Goal: Find specific page/section: Find specific page/section

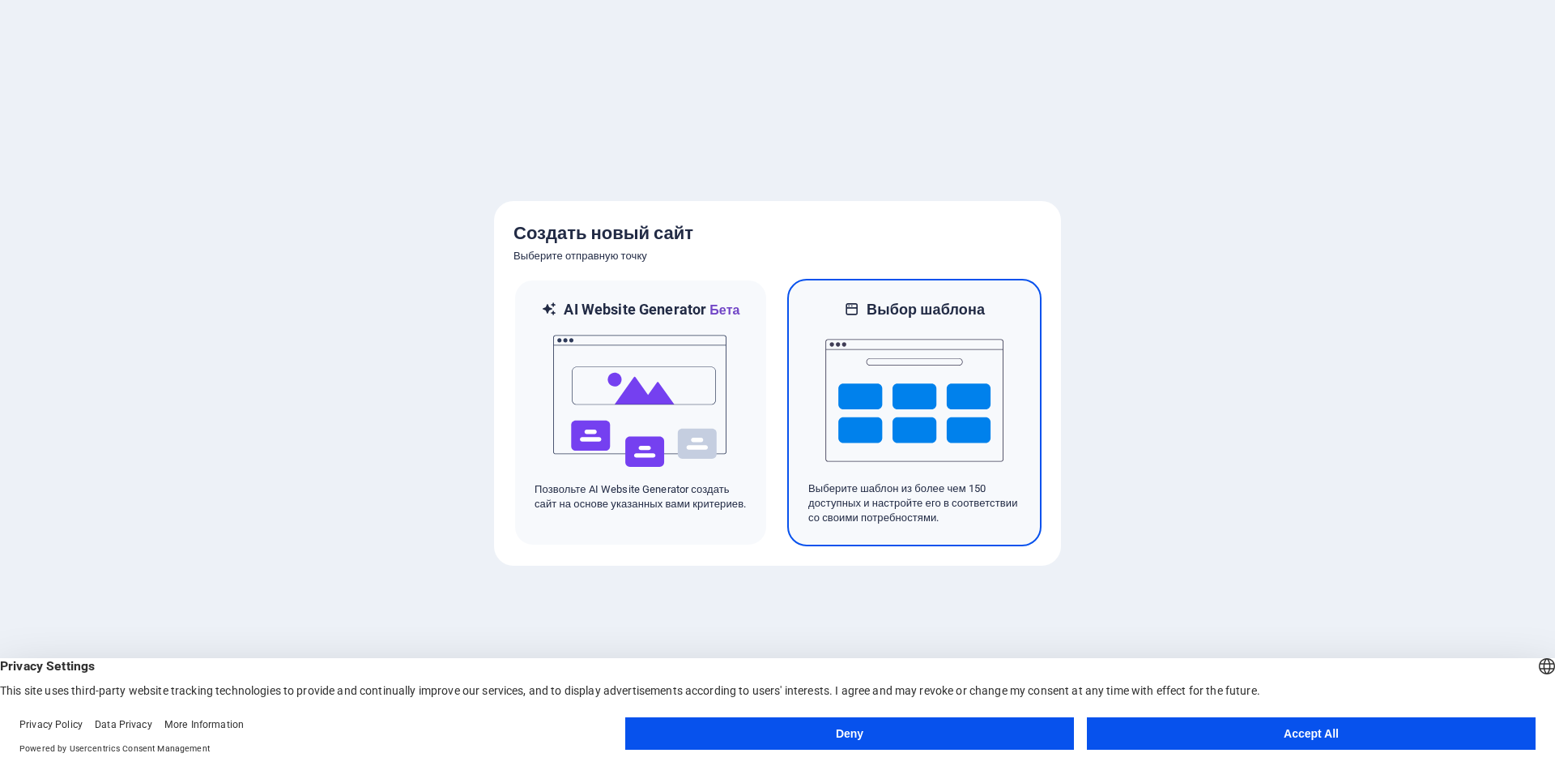
click at [911, 390] on img at bounding box center [914, 400] width 178 height 162
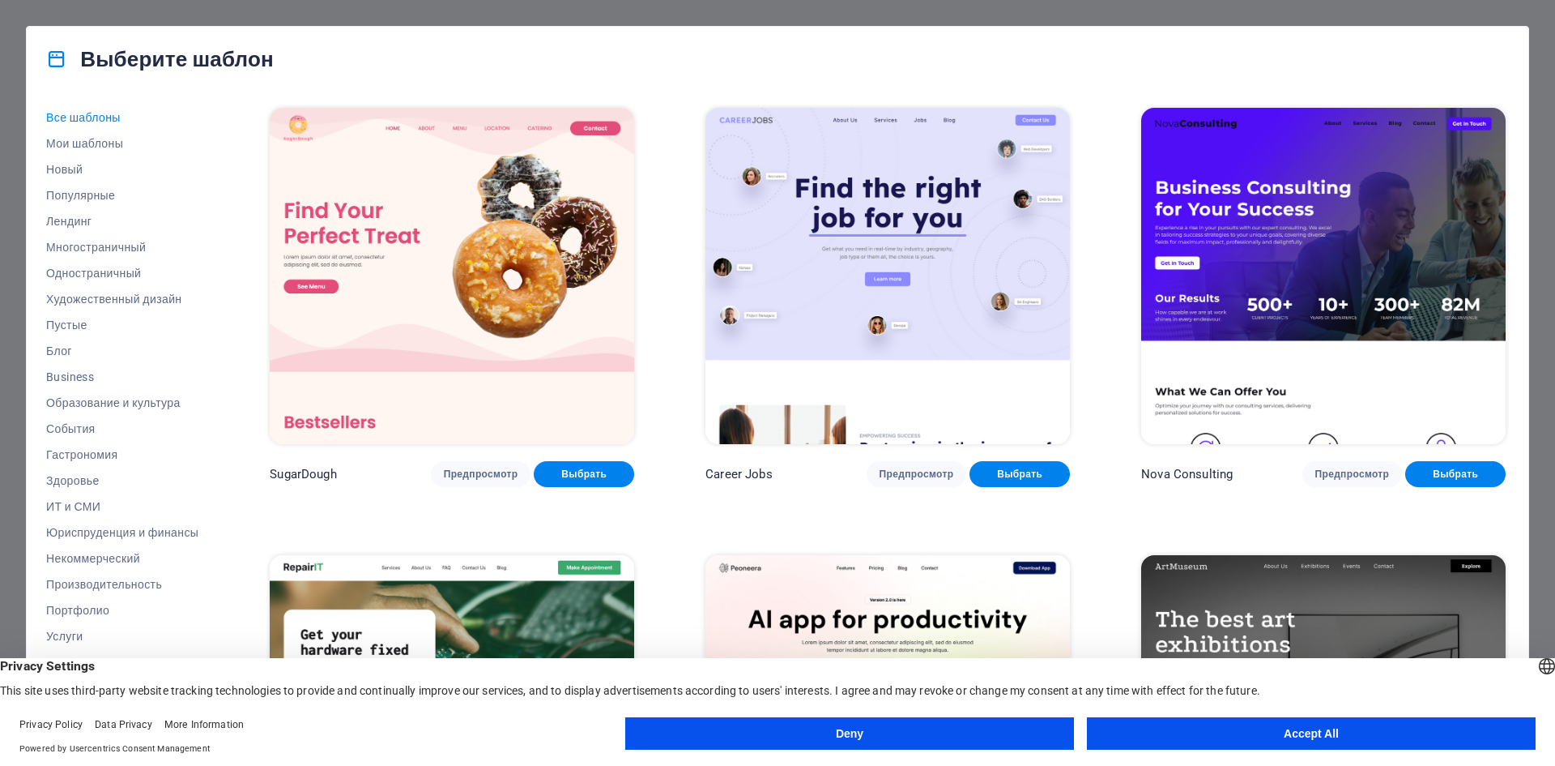
click at [1232, 732] on button "Accept All" at bounding box center [1311, 733] width 449 height 32
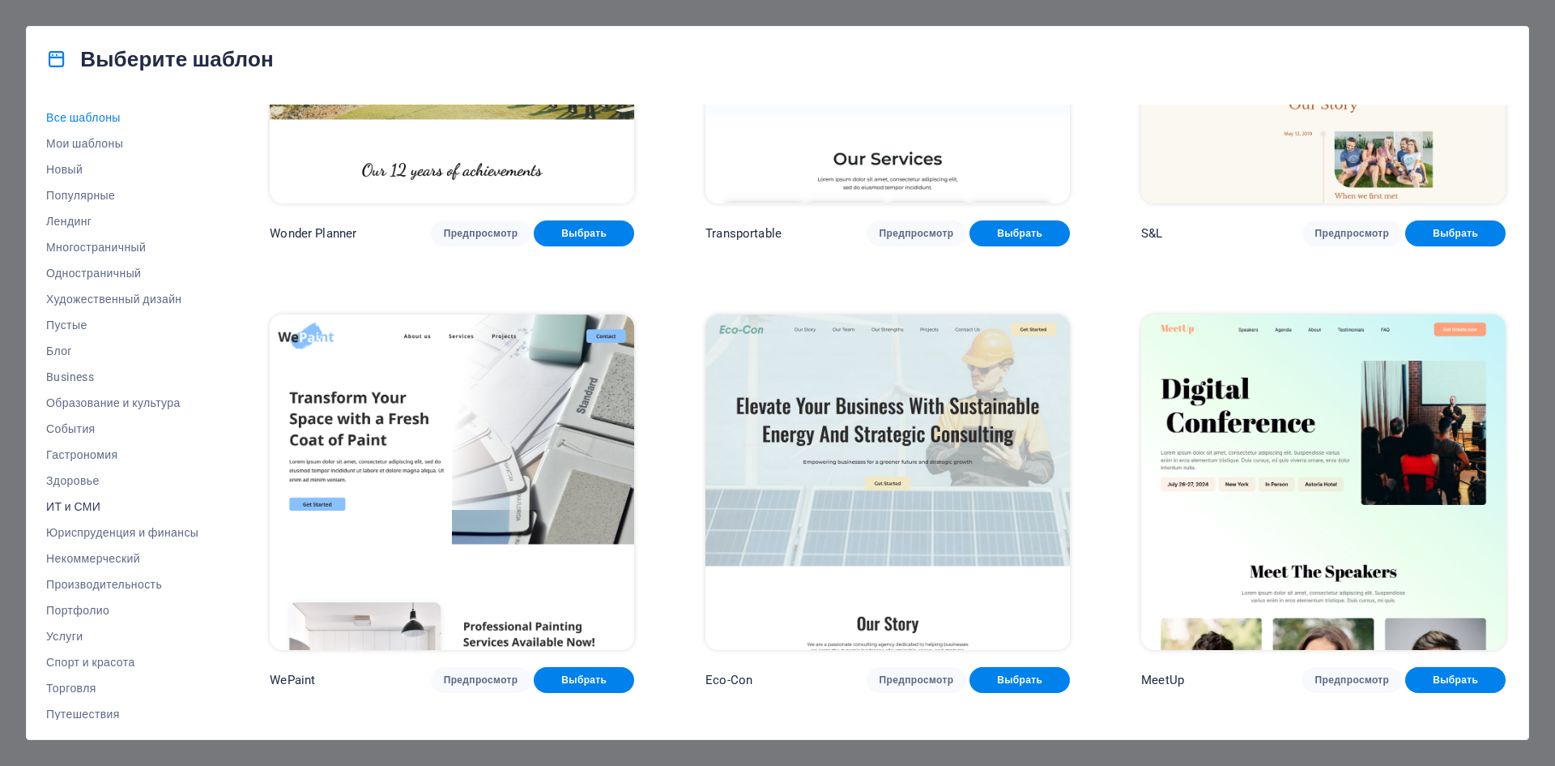
click at [84, 505] on span "ИТ и СМИ" at bounding box center [122, 506] width 152 height 13
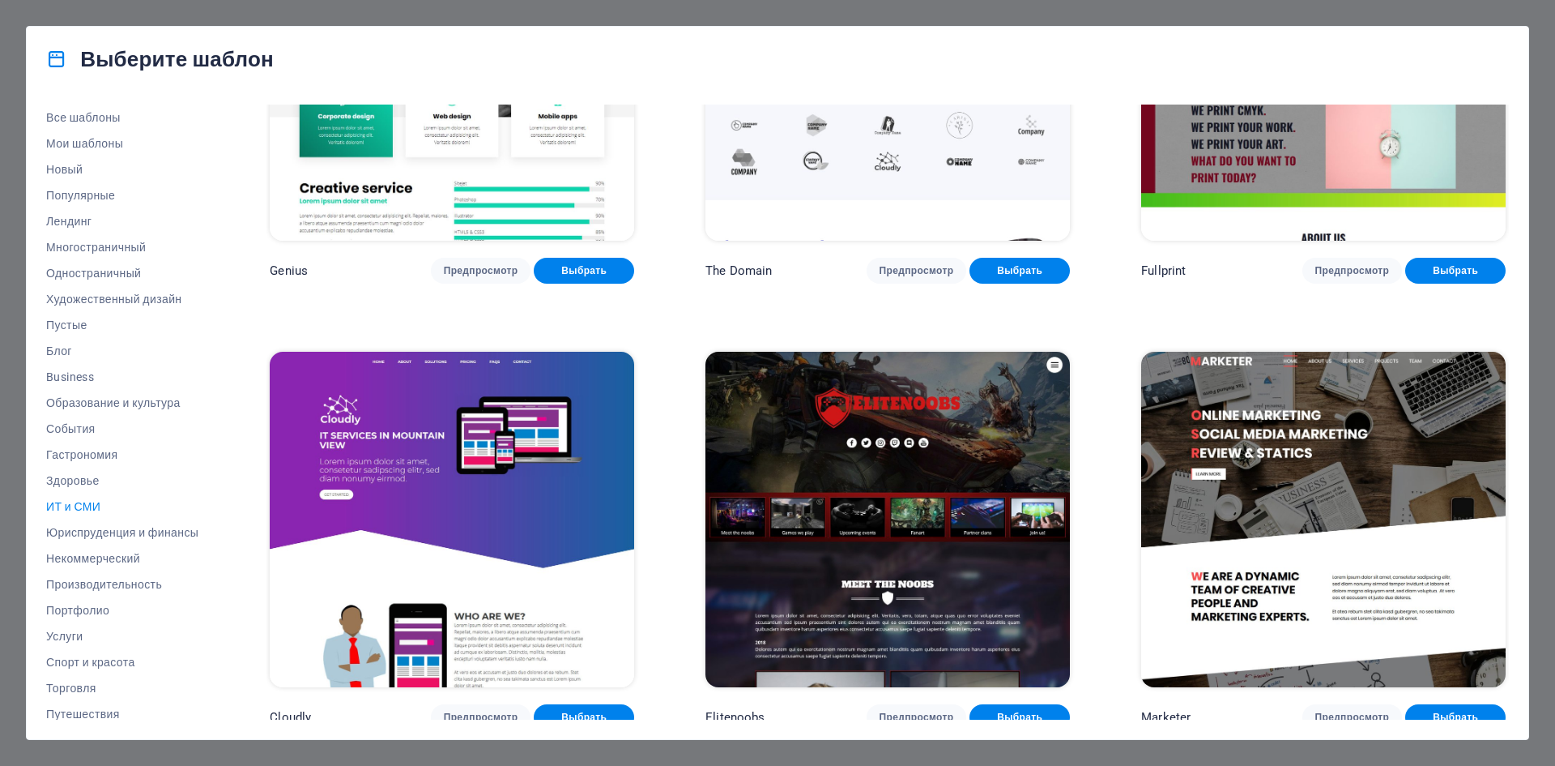
scroll to position [1098, 0]
click at [1342, 710] on span "Предпросмотр" at bounding box center [1353, 716] width 75 height 13
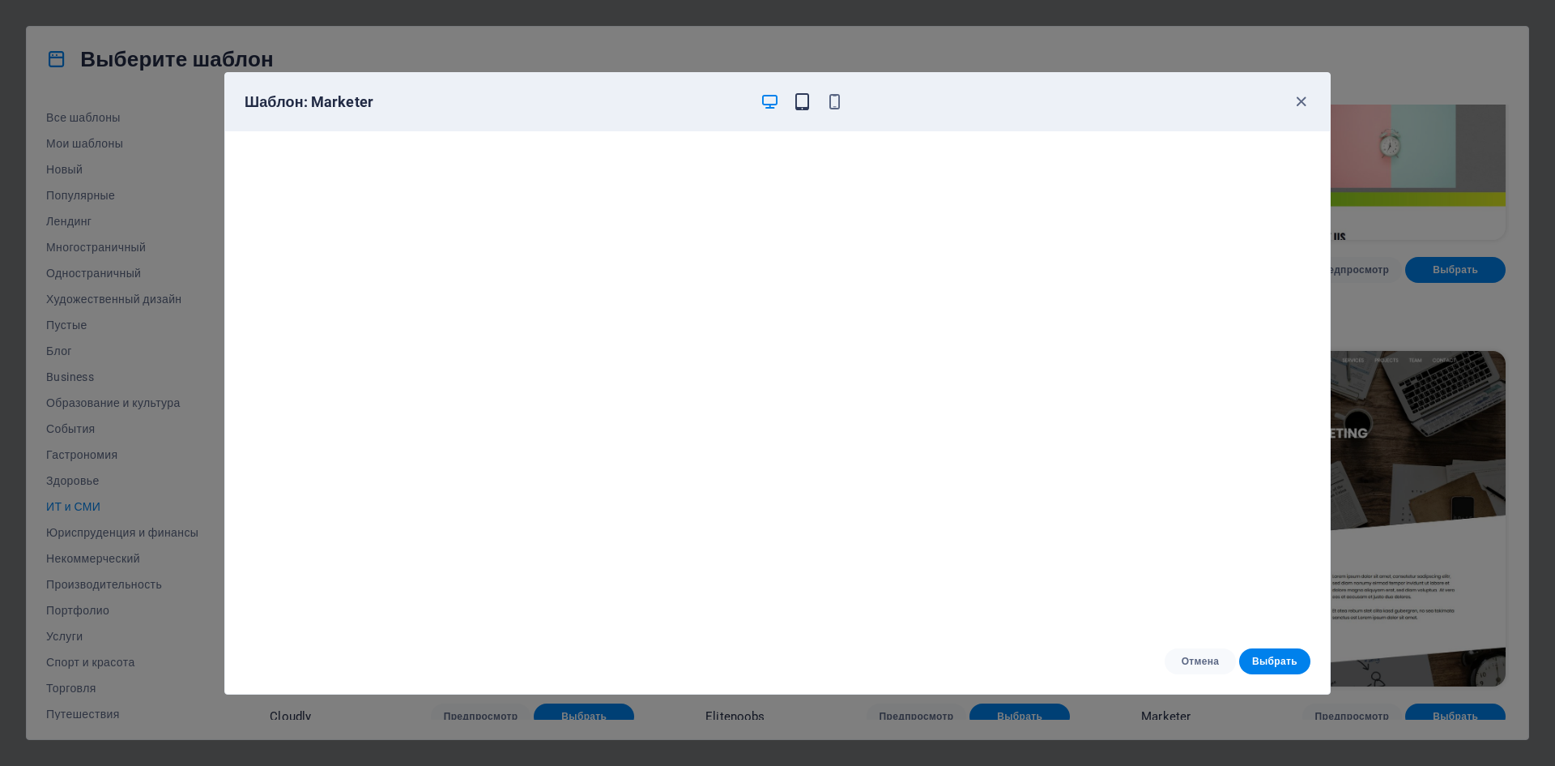
click at [800, 105] on icon "button" at bounding box center [802, 101] width 19 height 19
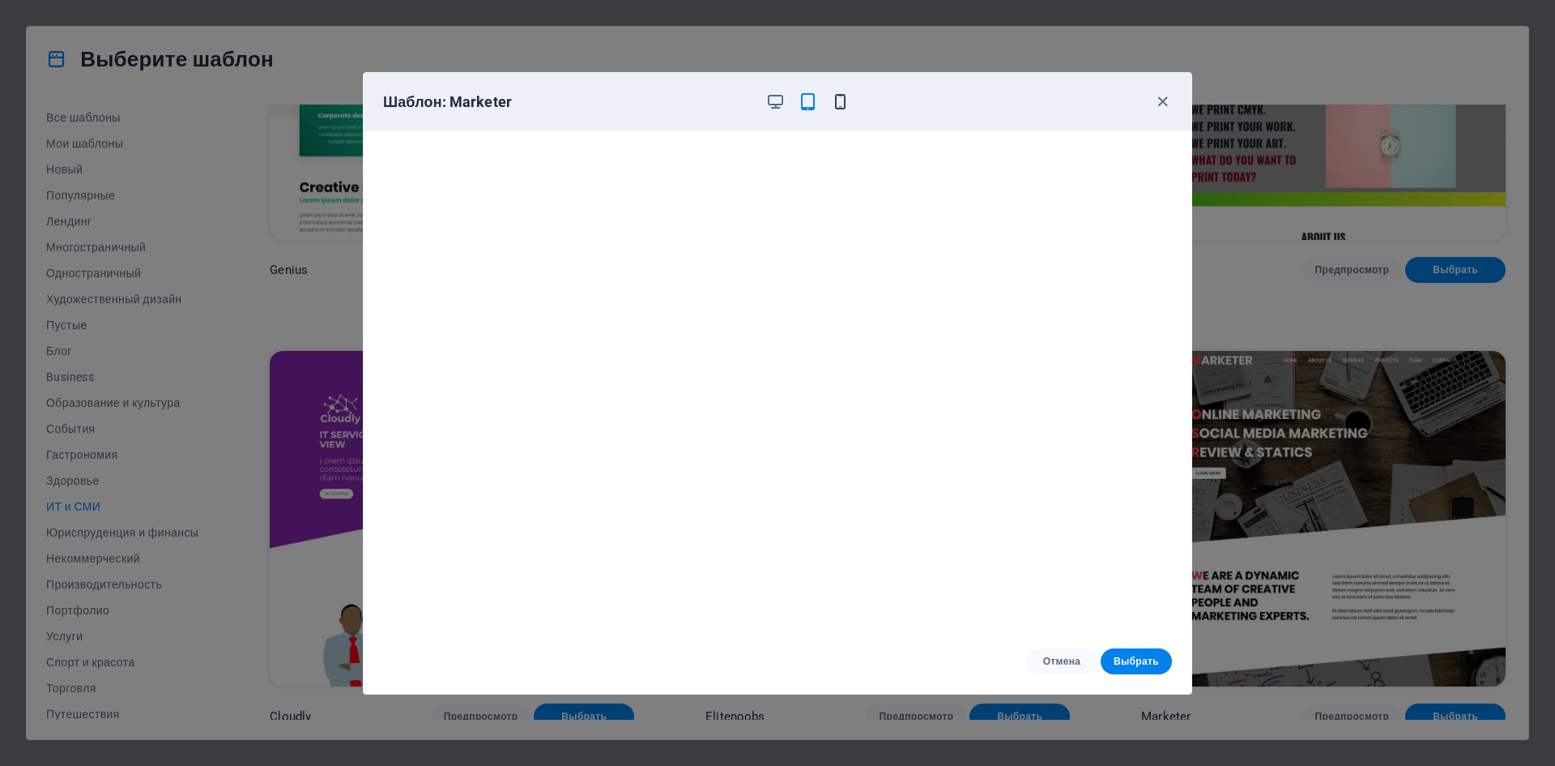
click at [845, 102] on icon "button" at bounding box center [840, 101] width 19 height 19
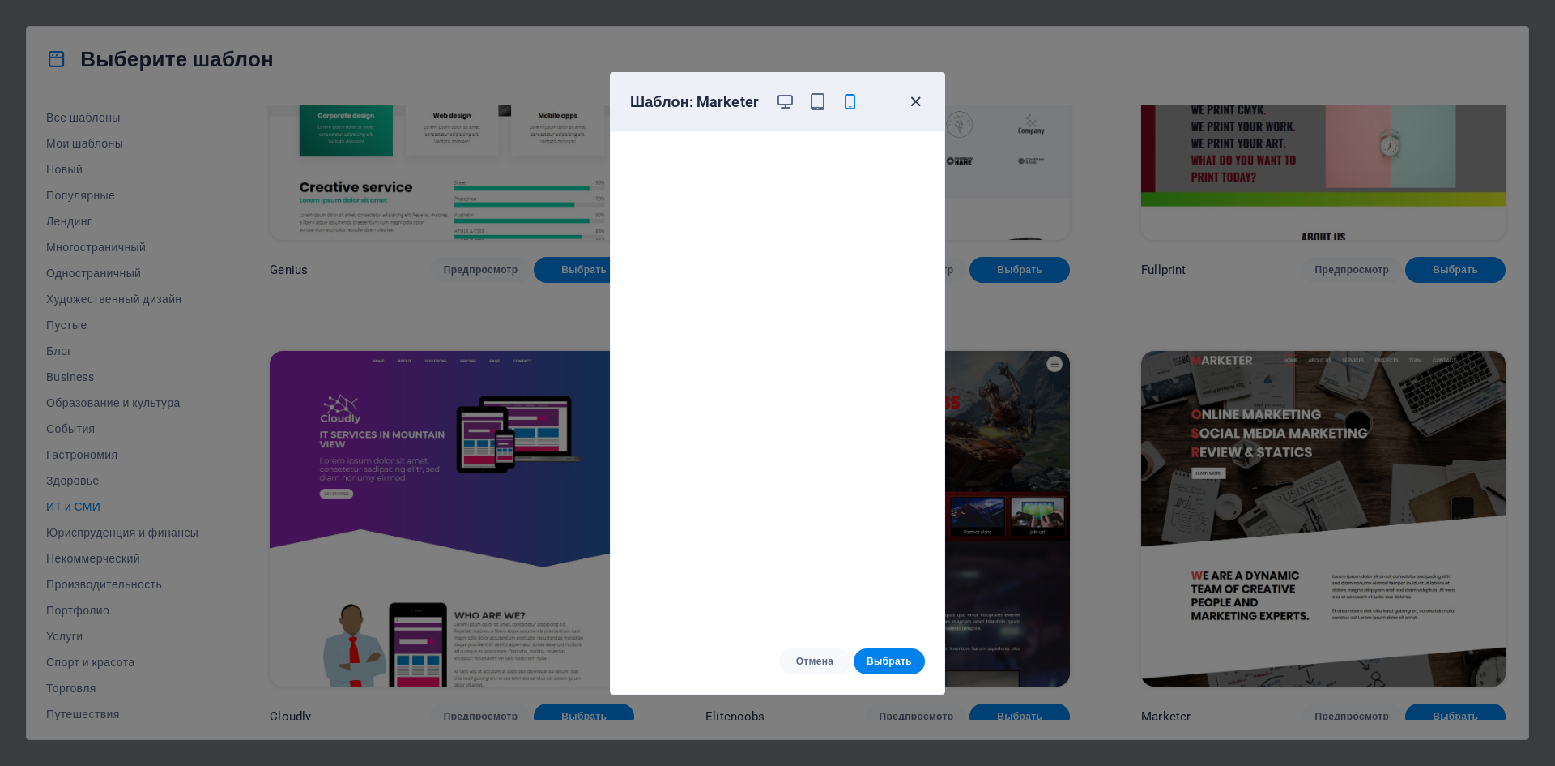
click at [913, 97] on icon "button" at bounding box center [915, 101] width 19 height 19
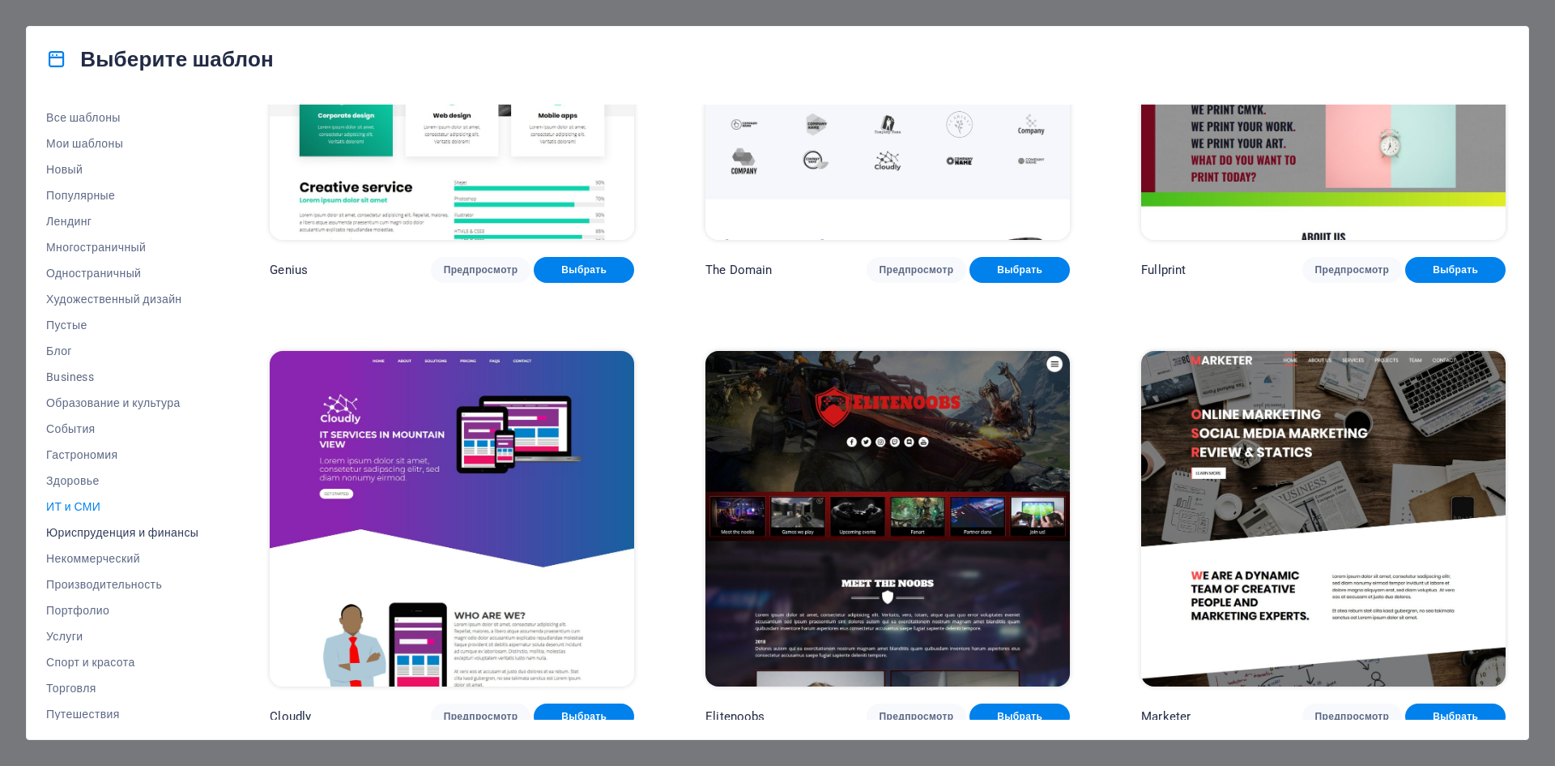
click at [109, 533] on span "Юриспруденция и финансы" at bounding box center [122, 532] width 152 height 13
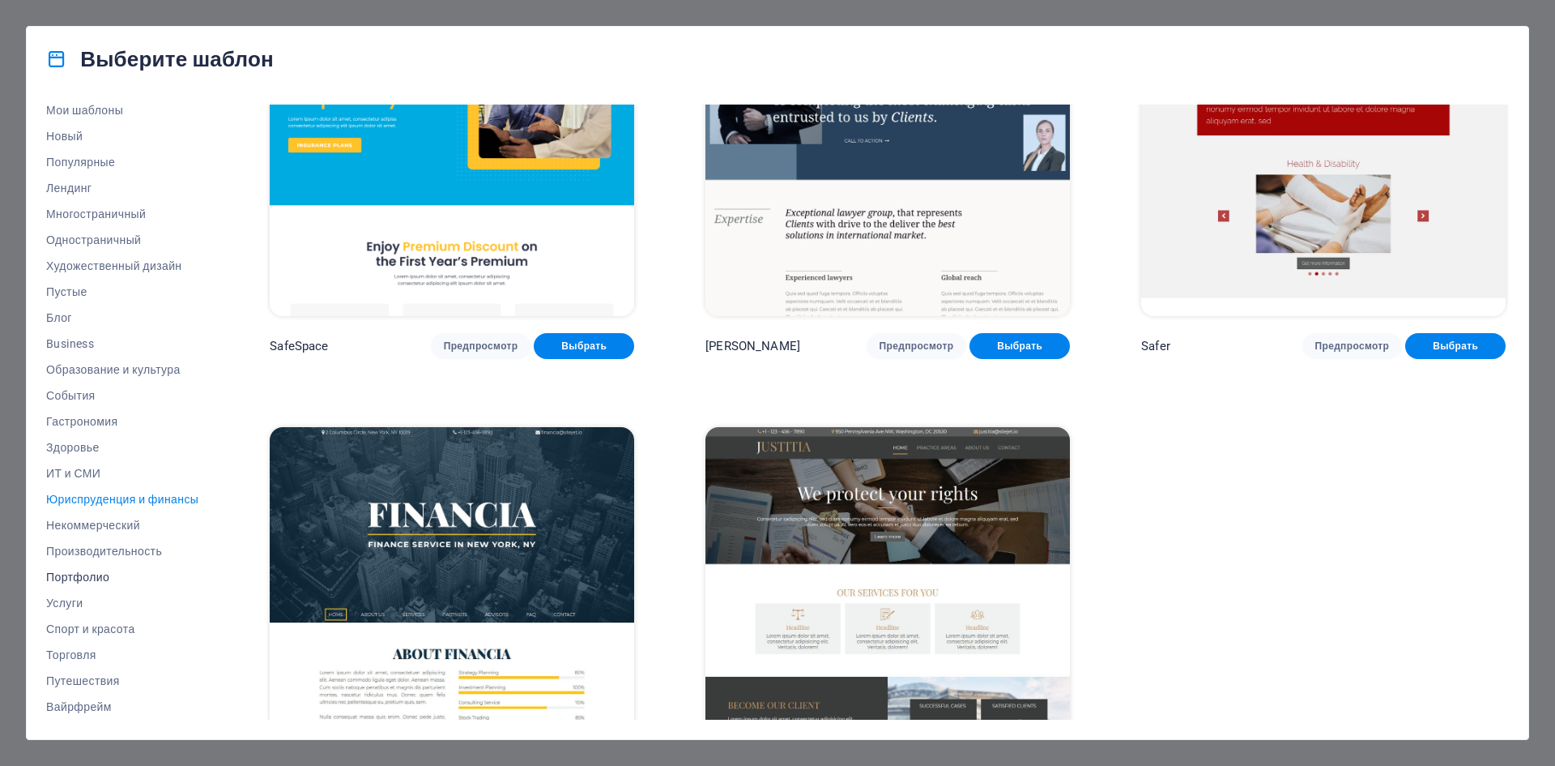
scroll to position [0, 0]
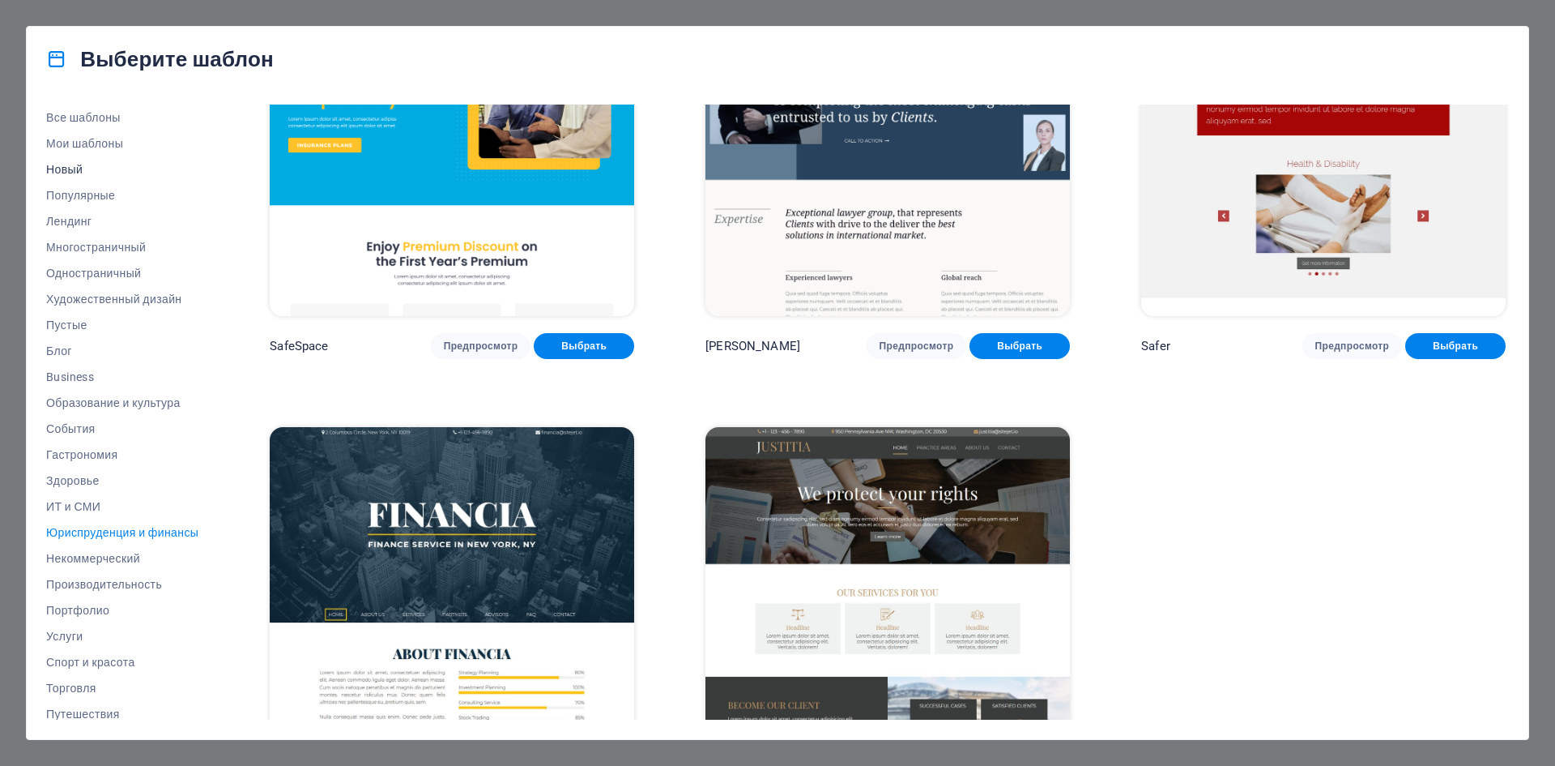
click at [75, 165] on span "Новый" at bounding box center [122, 169] width 152 height 13
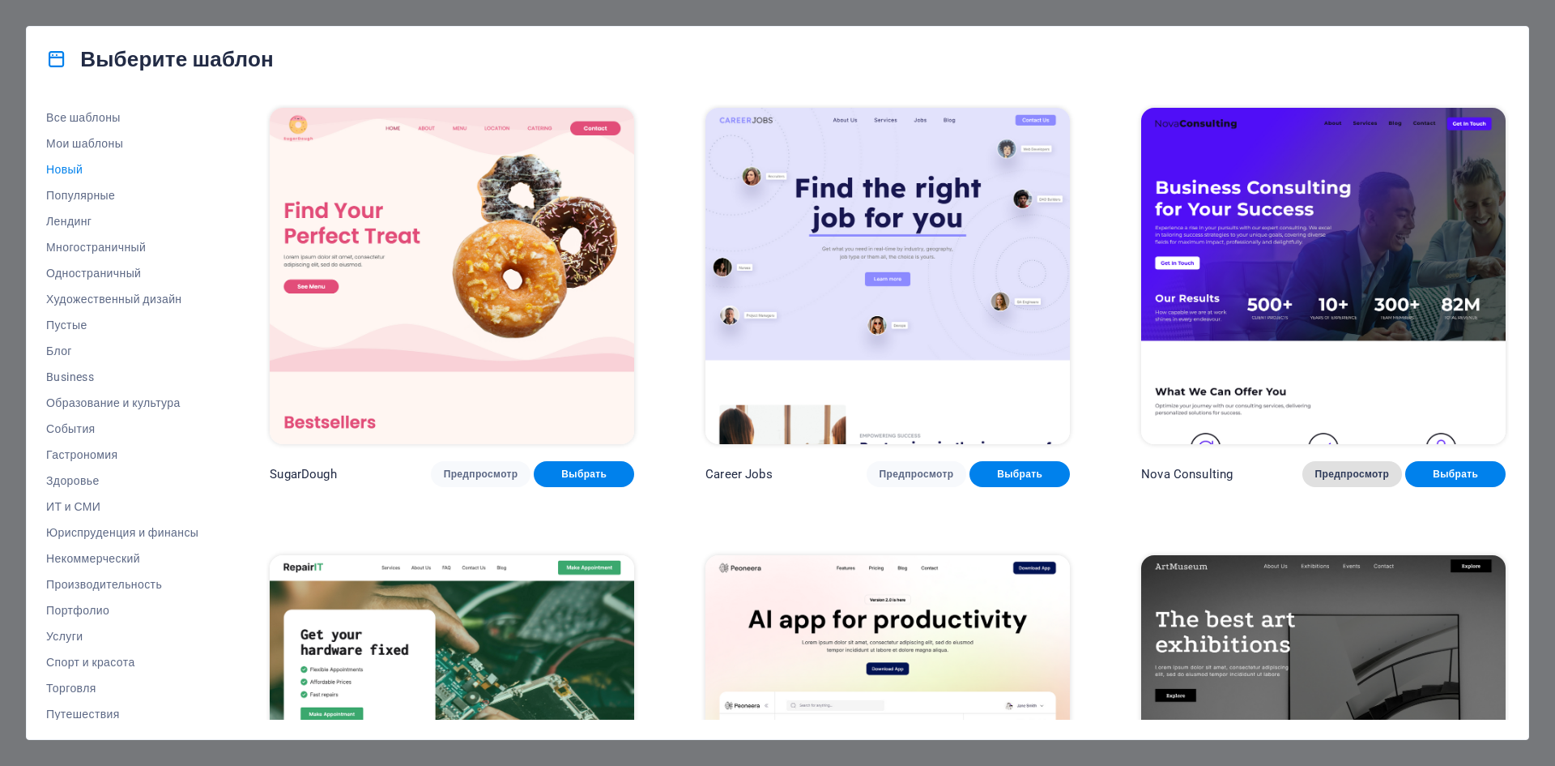
click at [1342, 471] on span "Предпросмотр" at bounding box center [1353, 473] width 75 height 13
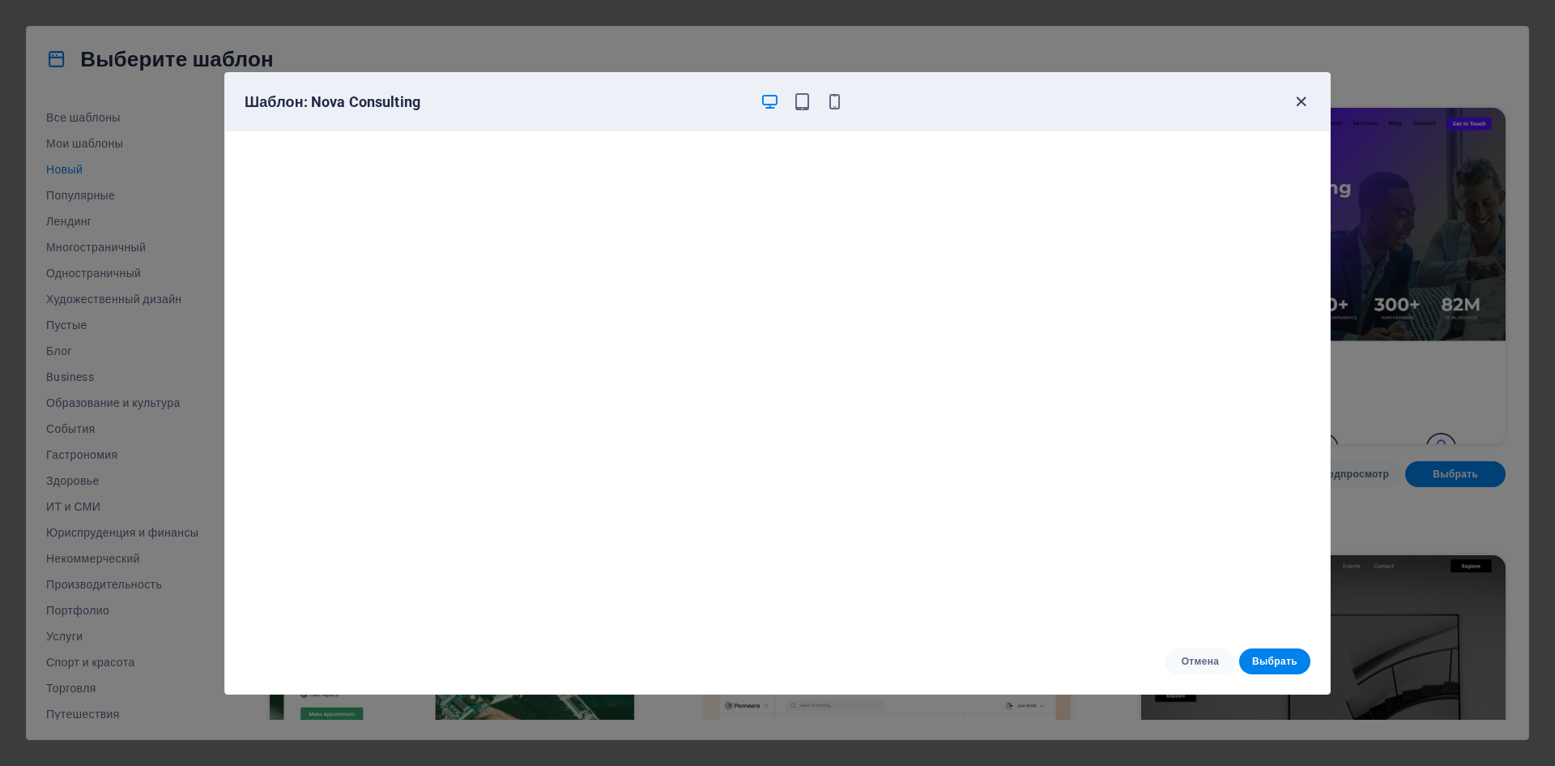
click at [1304, 98] on icon "button" at bounding box center [1301, 101] width 19 height 19
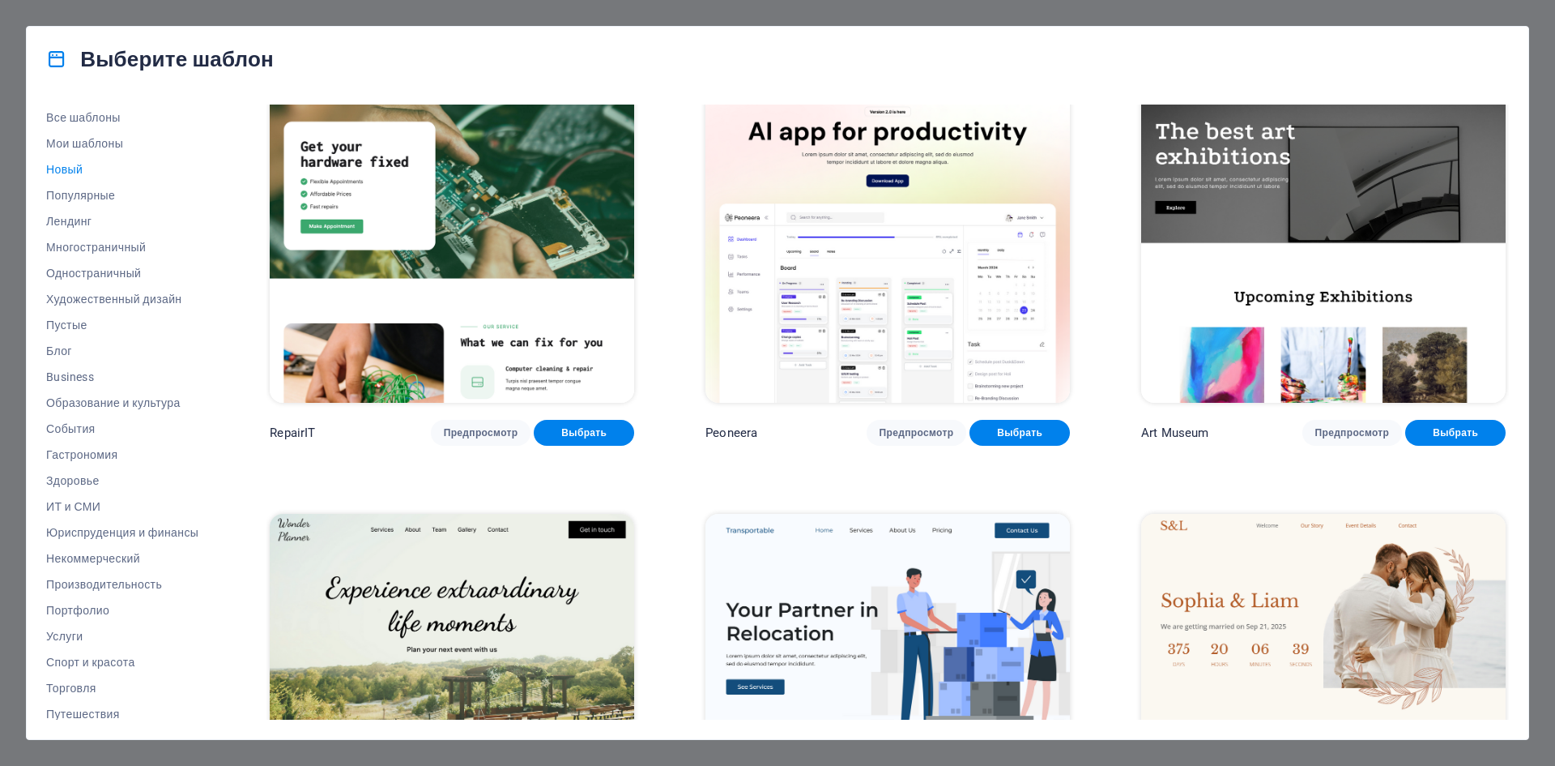
scroll to position [488, 0]
